Goal: Task Accomplishment & Management: Manage account settings

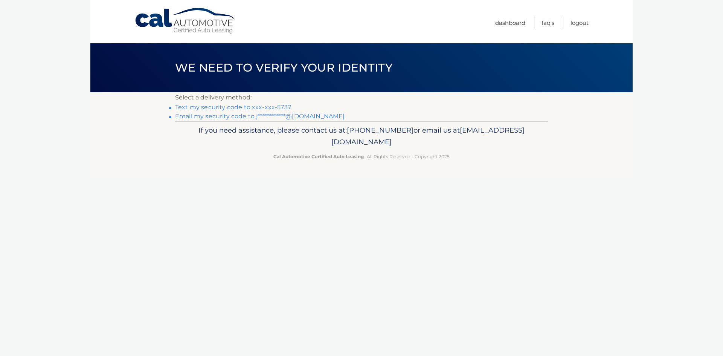
click at [249, 108] on link "Text my security code to xxx-xxx-5737" at bounding box center [233, 107] width 116 height 7
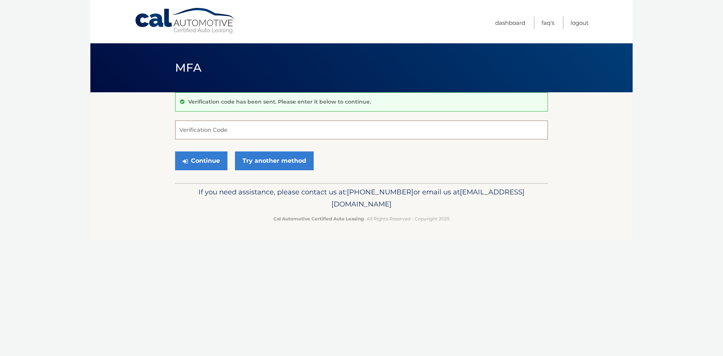
click at [238, 128] on input "Verification Code" at bounding box center [361, 130] width 373 height 19
type input "727131"
click at [175, 151] on button "Continue" at bounding box center [201, 160] width 52 height 19
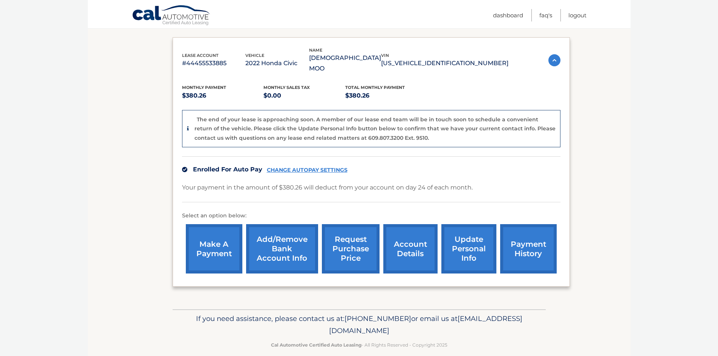
scroll to position [43, 0]
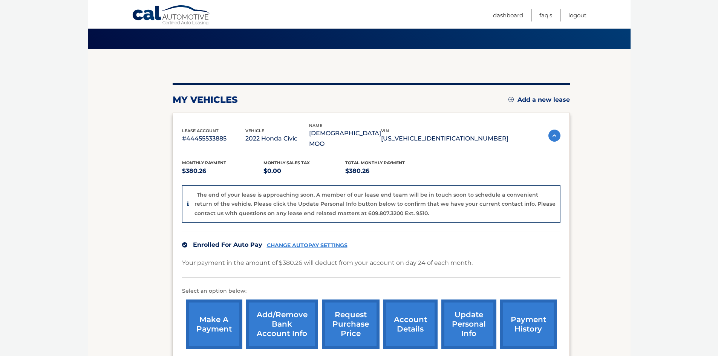
click at [554, 131] on img at bounding box center [554, 136] width 12 height 12
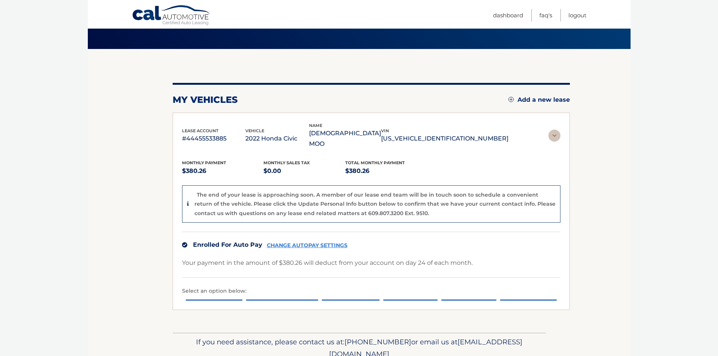
scroll to position [0, 0]
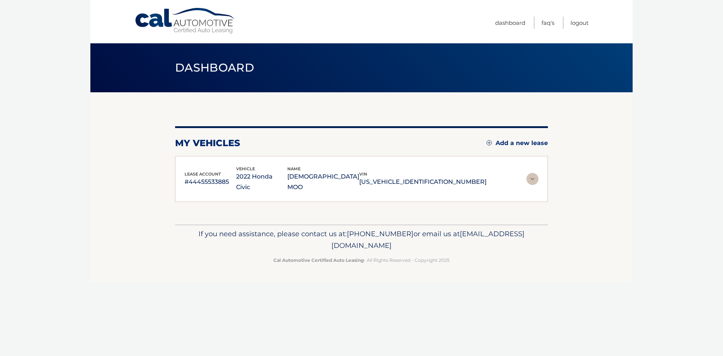
click at [534, 174] on img at bounding box center [533, 179] width 12 height 12
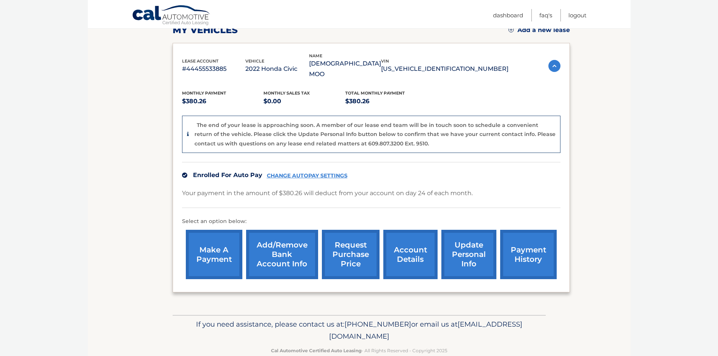
scroll to position [119, 0]
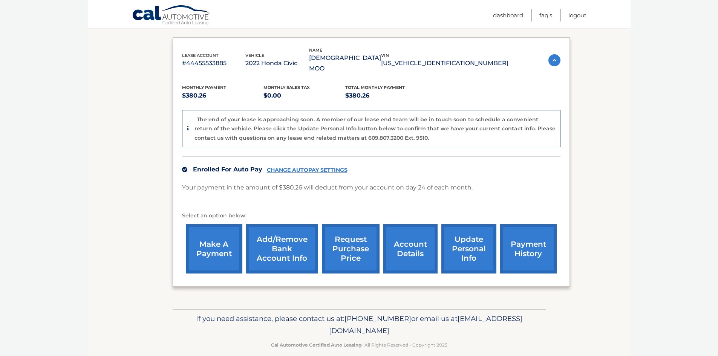
click at [402, 243] on link "account details" at bounding box center [410, 248] width 54 height 49
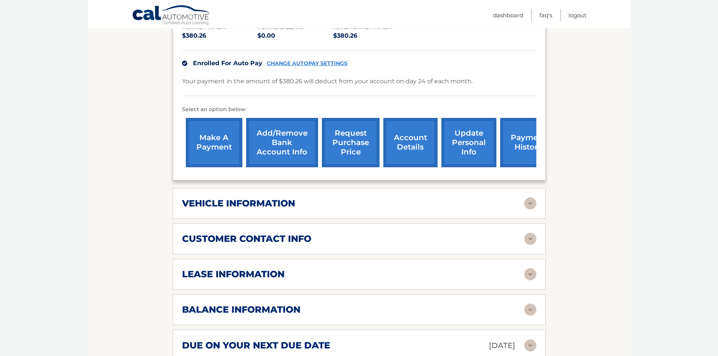
scroll to position [226, 0]
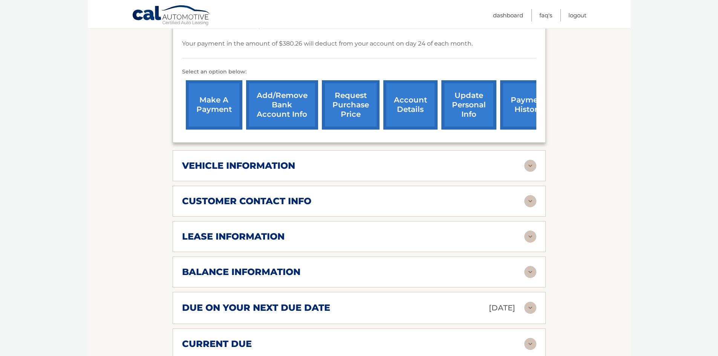
click at [331, 160] on div "vehicle information" at bounding box center [353, 165] width 342 height 11
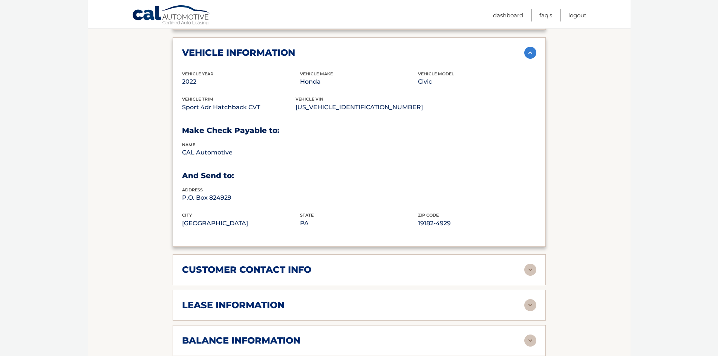
scroll to position [414, 0]
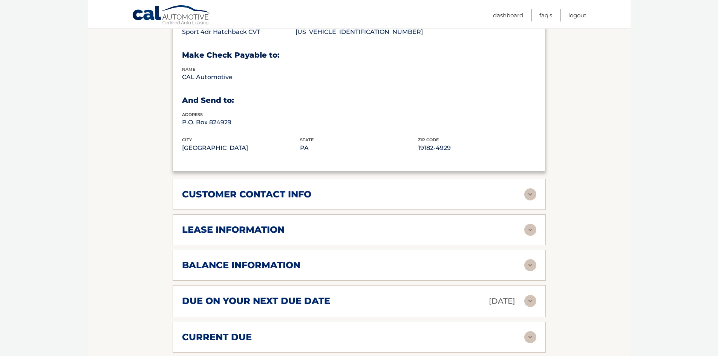
click at [313, 224] on div "lease information" at bounding box center [353, 229] width 342 height 11
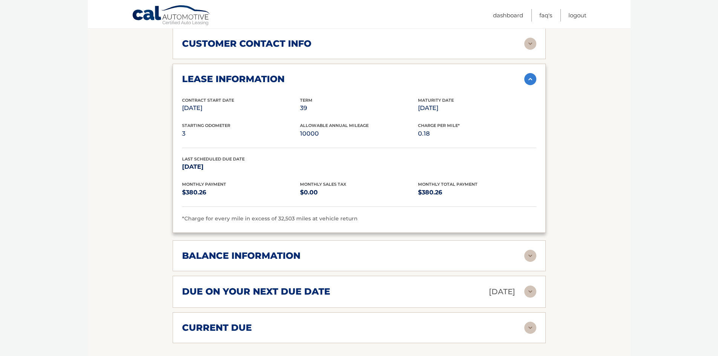
scroll to position [603, 0]
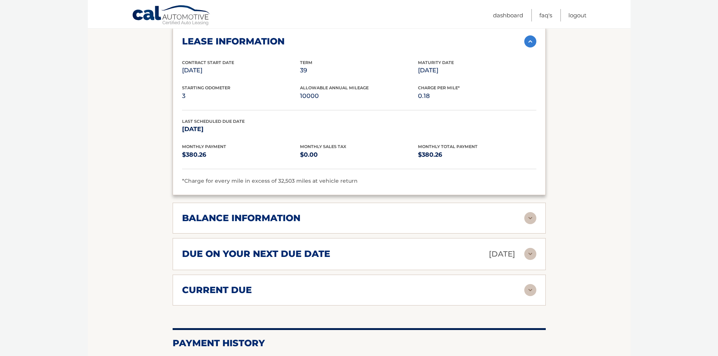
click at [314, 213] on div "balance information" at bounding box center [353, 218] width 342 height 11
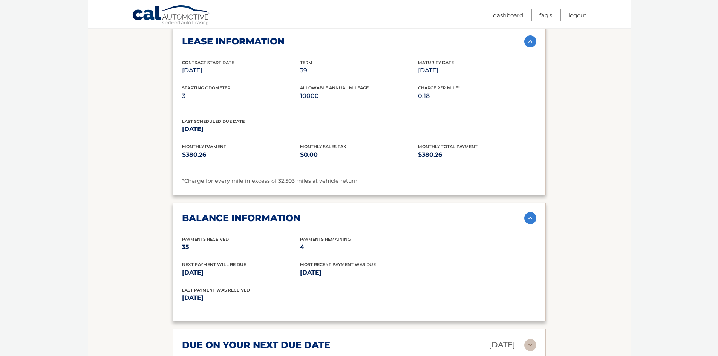
scroll to position [716, 0]
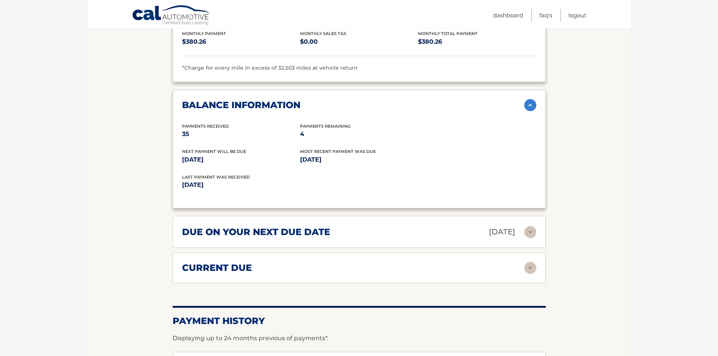
click at [341, 232] on div "due on your next due date [DATE] Late Charges $0.00 Miscellaneous Charges $0.00…" at bounding box center [359, 232] width 373 height 32
click at [534, 226] on img at bounding box center [530, 232] width 12 height 12
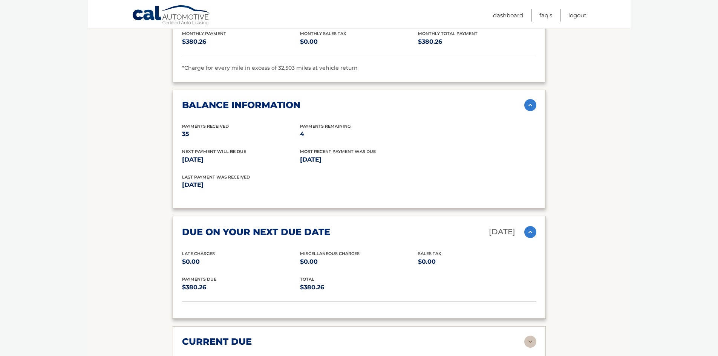
click at [531, 226] on img at bounding box center [530, 232] width 12 height 12
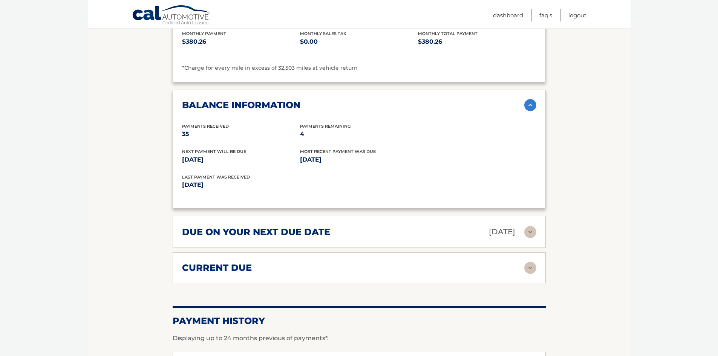
click at [525, 262] on img at bounding box center [530, 268] width 12 height 12
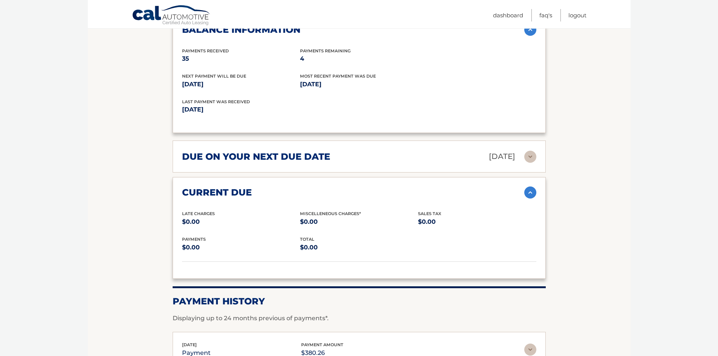
scroll to position [829, 0]
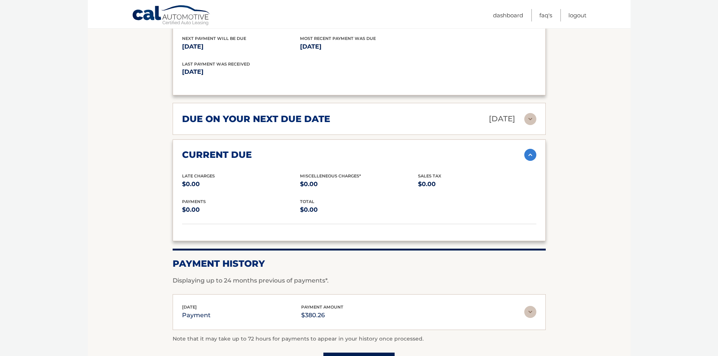
click at [527, 149] on img at bounding box center [530, 155] width 12 height 12
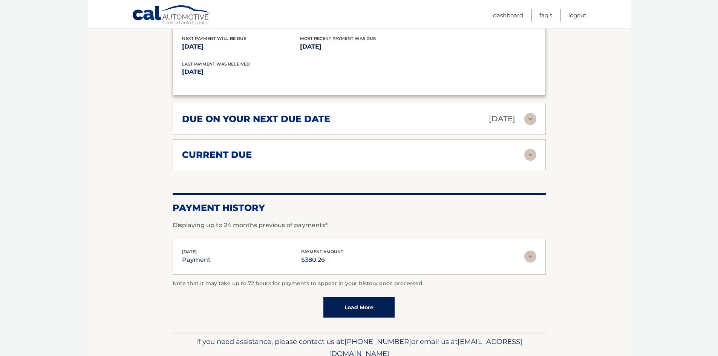
scroll to position [852, 0]
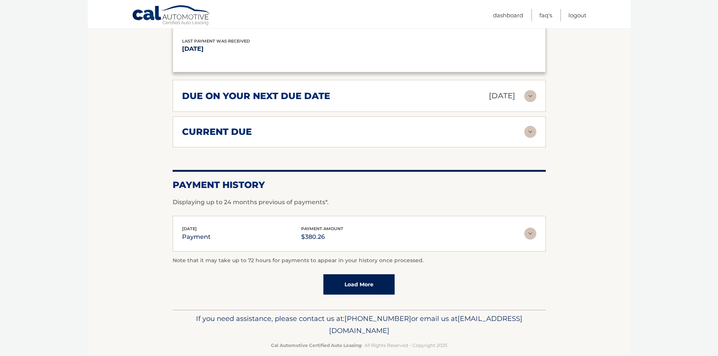
click at [364, 275] on link "Load More" at bounding box center [358, 284] width 71 height 20
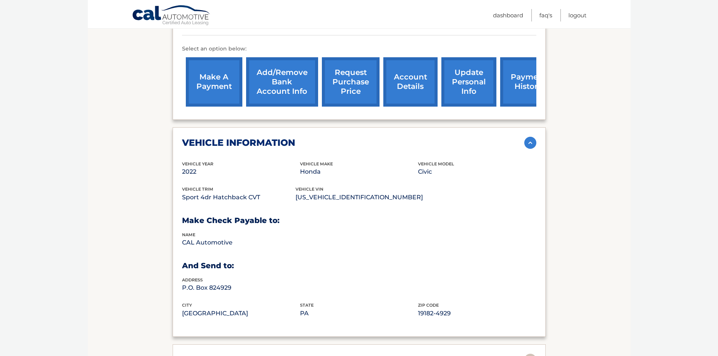
scroll to position [174, 0]
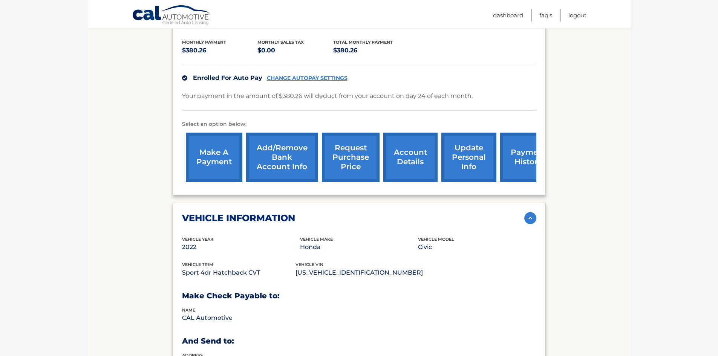
click at [350, 148] on link "request purchase price" at bounding box center [351, 157] width 58 height 49
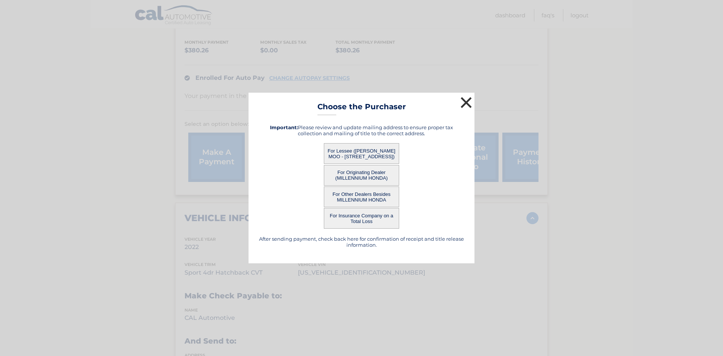
click at [468, 102] on button "×" at bounding box center [466, 102] width 15 height 15
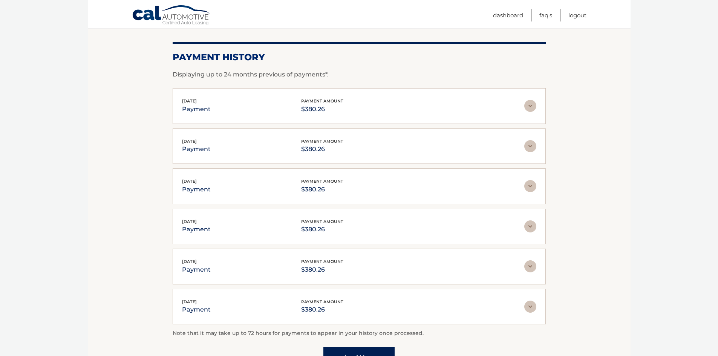
scroll to position [1053, 0]
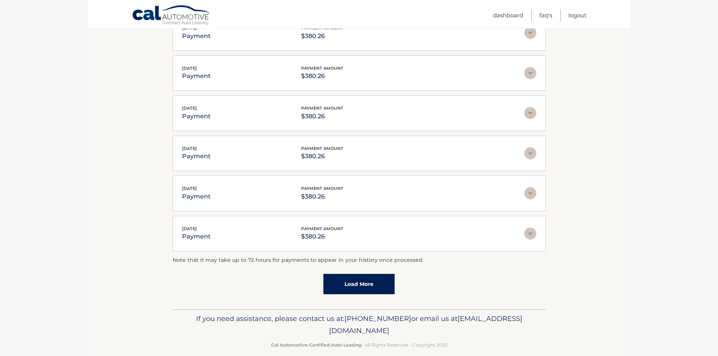
click at [353, 275] on link "Load More" at bounding box center [358, 284] width 71 height 20
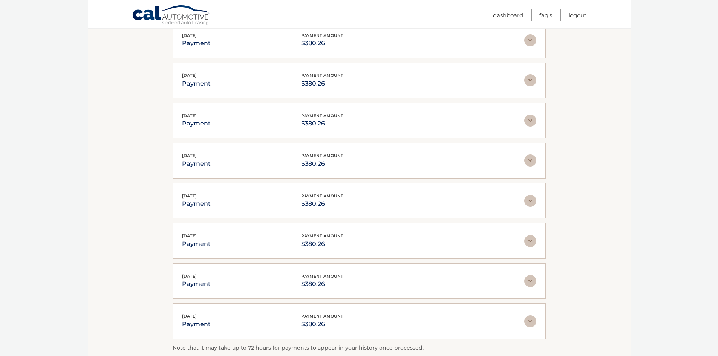
scroll to position [1241, 0]
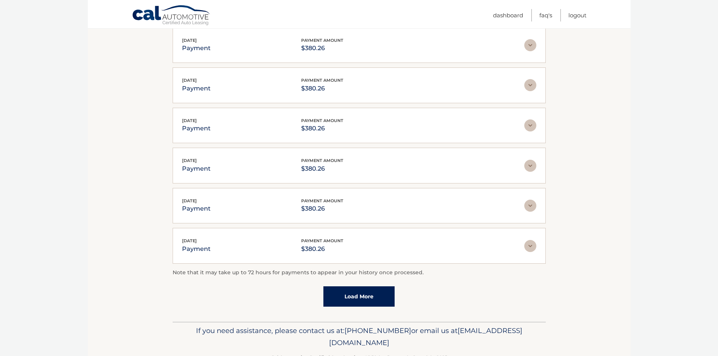
click at [379, 286] on link "Load More" at bounding box center [358, 296] width 71 height 20
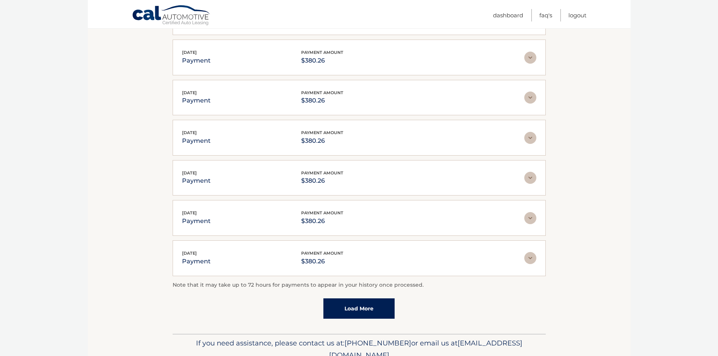
scroll to position [1454, 0]
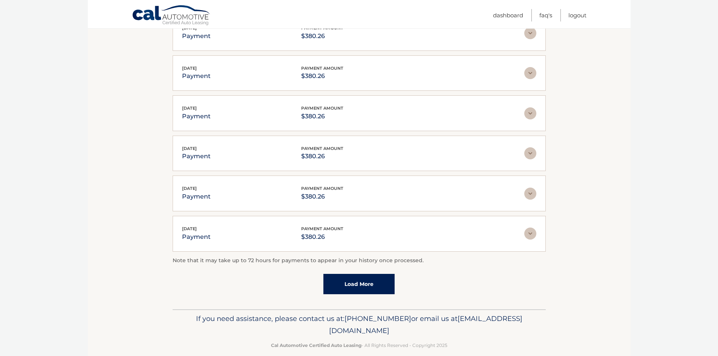
click at [372, 274] on link "Load More" at bounding box center [358, 284] width 71 height 20
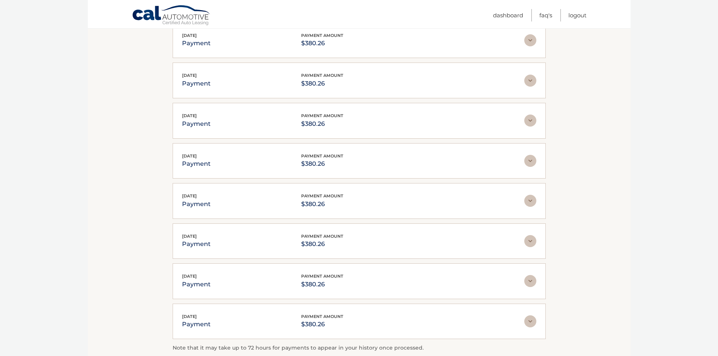
scroll to position [1642, 0]
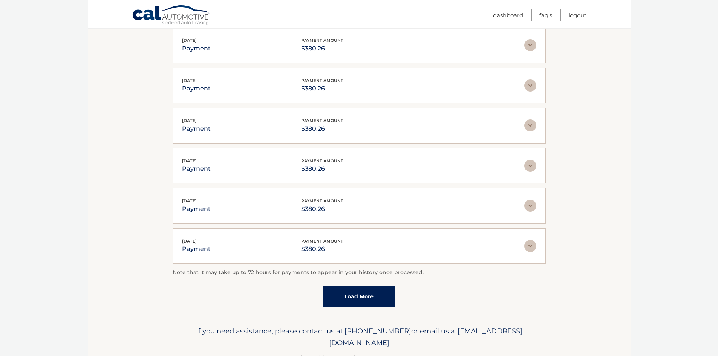
click at [364, 287] on link "Load More" at bounding box center [358, 296] width 71 height 20
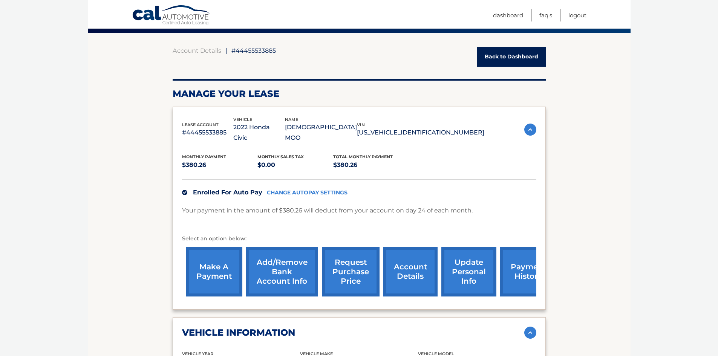
scroll to position [0, 0]
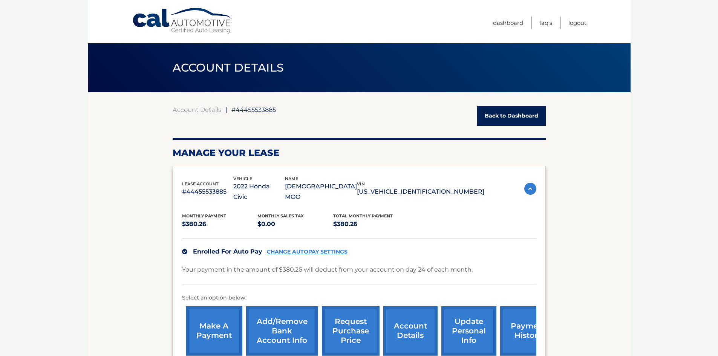
click at [353, 321] on link "request purchase price" at bounding box center [351, 330] width 58 height 49
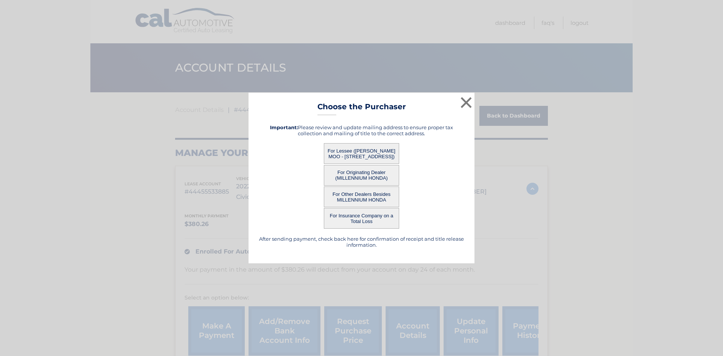
click at [375, 199] on button "For Other Dealers Besides MILLENNIUM HONDA" at bounding box center [361, 197] width 75 height 21
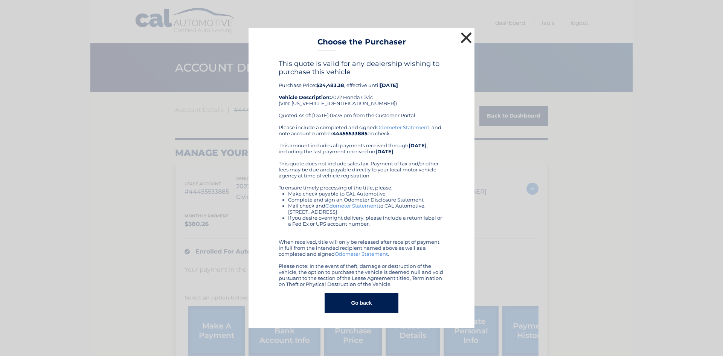
click at [466, 37] on button "×" at bounding box center [466, 37] width 15 height 15
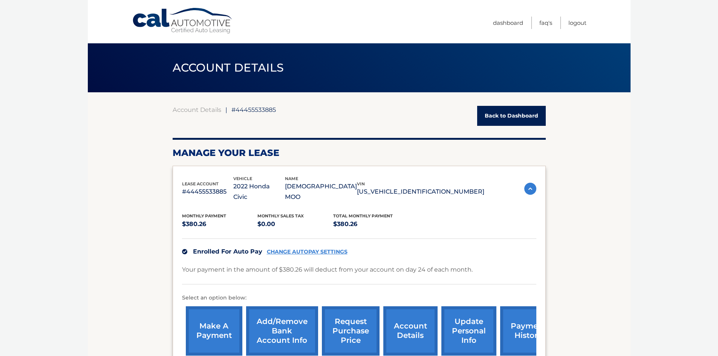
click at [346, 320] on link "request purchase price" at bounding box center [351, 330] width 58 height 49
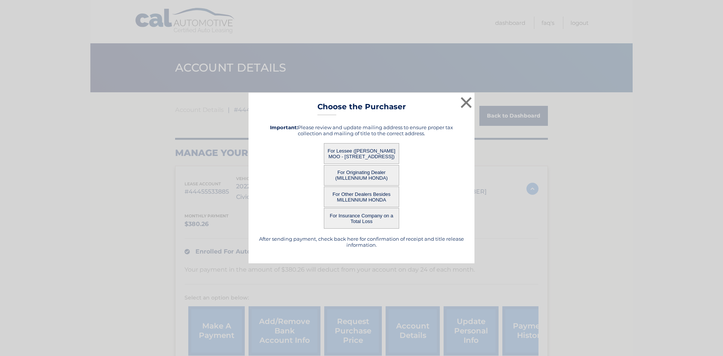
click at [353, 150] on button "For Lessee ([PERSON_NAME] MOO - [STREET_ADDRESS])" at bounding box center [361, 153] width 75 height 21
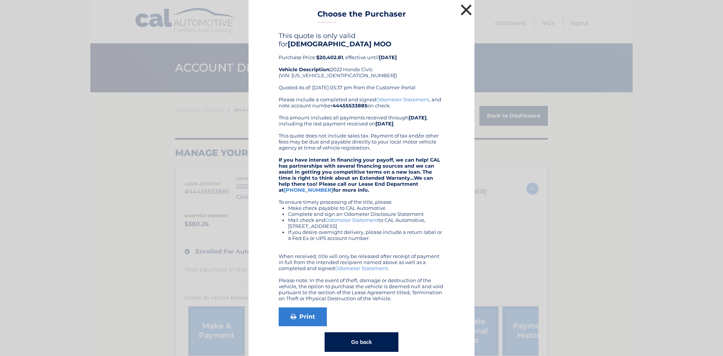
click at [462, 5] on button "×" at bounding box center [466, 9] width 15 height 15
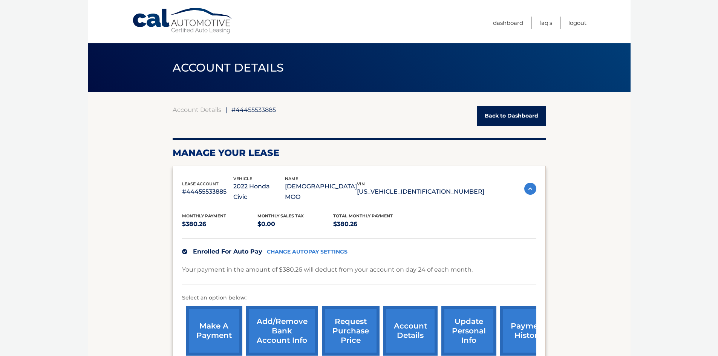
click at [347, 315] on link "request purchase price" at bounding box center [351, 330] width 58 height 49
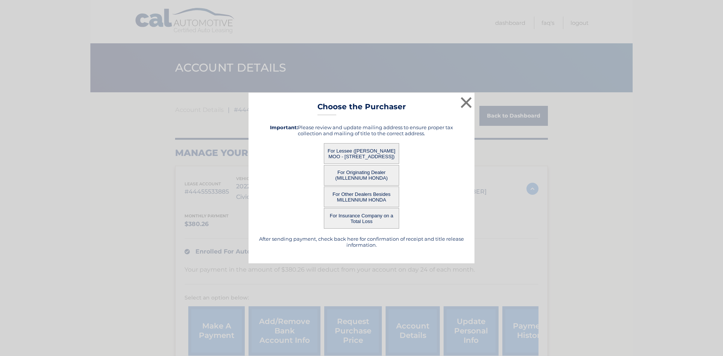
click at [366, 175] on button "For Originating Dealer (MILLENNIUM HONDA)" at bounding box center [361, 175] width 75 height 21
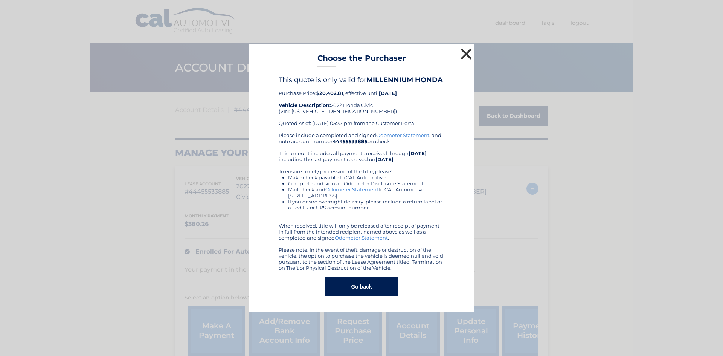
click at [467, 54] on button "×" at bounding box center [466, 53] width 15 height 15
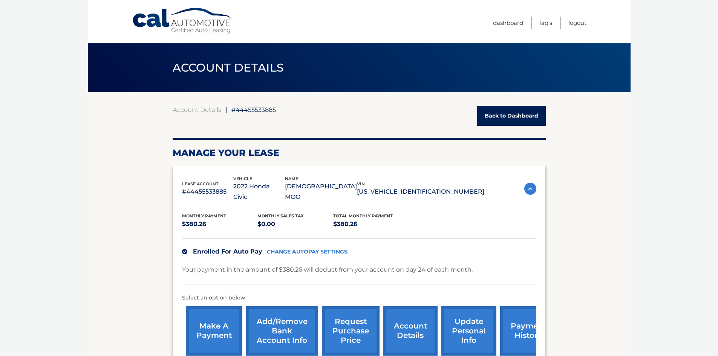
click at [356, 326] on link "request purchase price" at bounding box center [351, 330] width 58 height 49
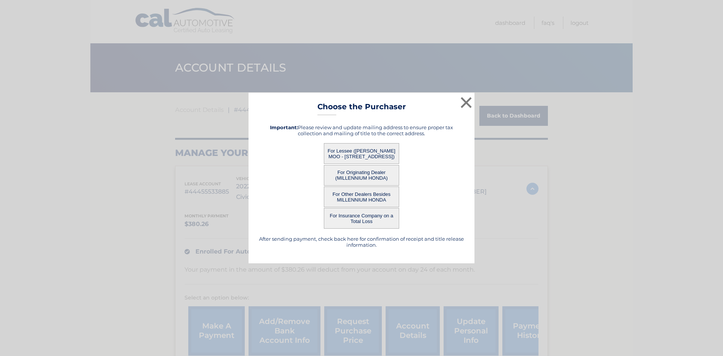
click at [367, 196] on button "For Other Dealers Besides MILLENNIUM HONDA" at bounding box center [361, 197] width 75 height 21
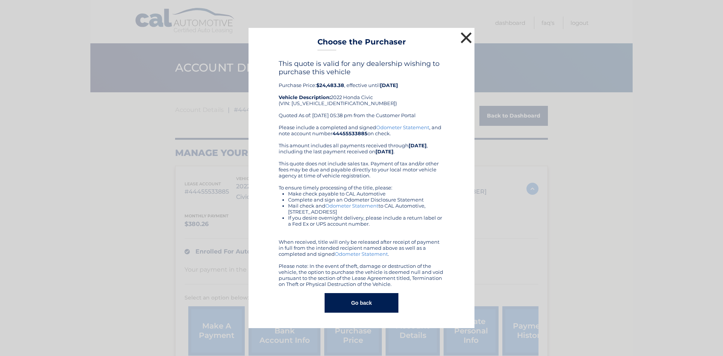
click at [466, 39] on button "×" at bounding box center [466, 37] width 15 height 15
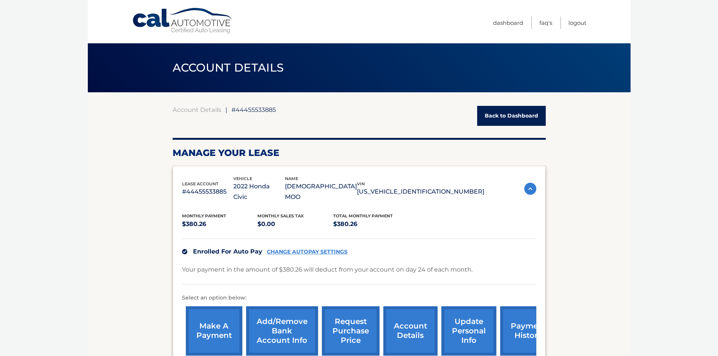
click at [356, 319] on link "request purchase price" at bounding box center [351, 330] width 58 height 49
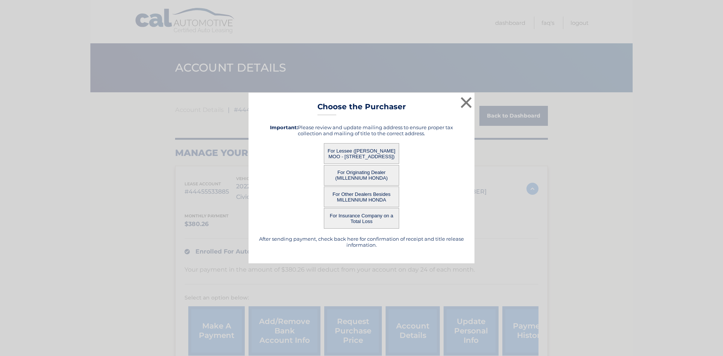
click at [373, 171] on button "For Originating Dealer (MILLENNIUM HONDA)" at bounding box center [361, 175] width 75 height 21
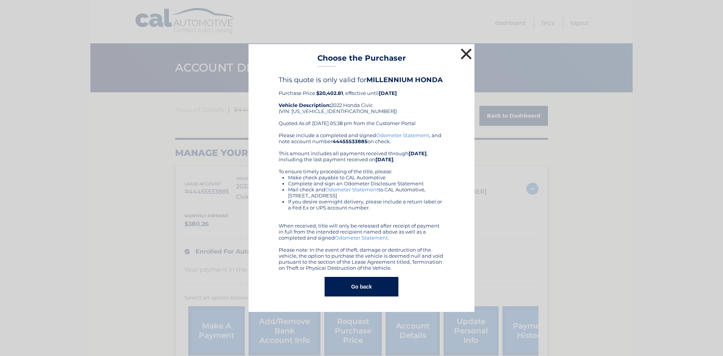
click at [464, 52] on button "×" at bounding box center [466, 53] width 15 height 15
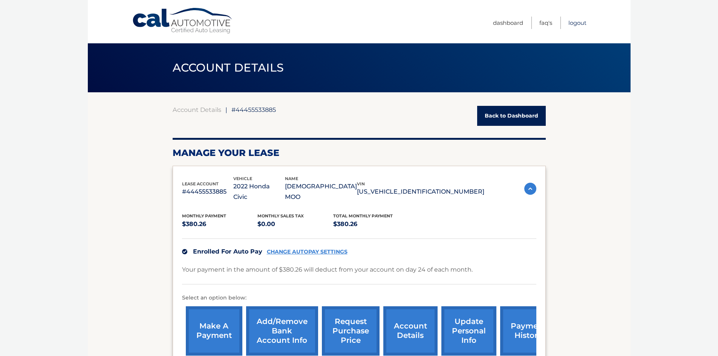
click at [578, 26] on link "Logout" at bounding box center [577, 23] width 18 height 12
